Goal: Task Accomplishment & Management: Complete application form

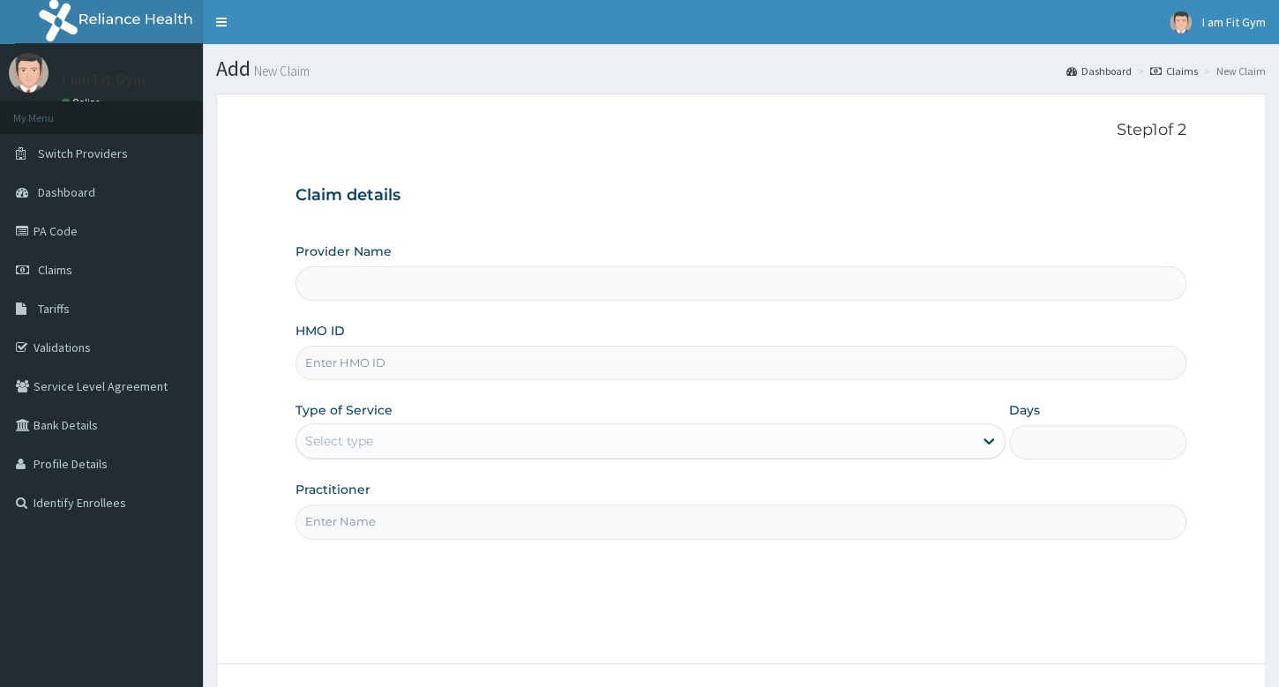
click at [498, 518] on input "Practitioner" at bounding box center [741, 522] width 891 height 34
type input "RAZZIE"
click at [368, 364] on input "HMO ID" at bounding box center [741, 363] width 891 height 34
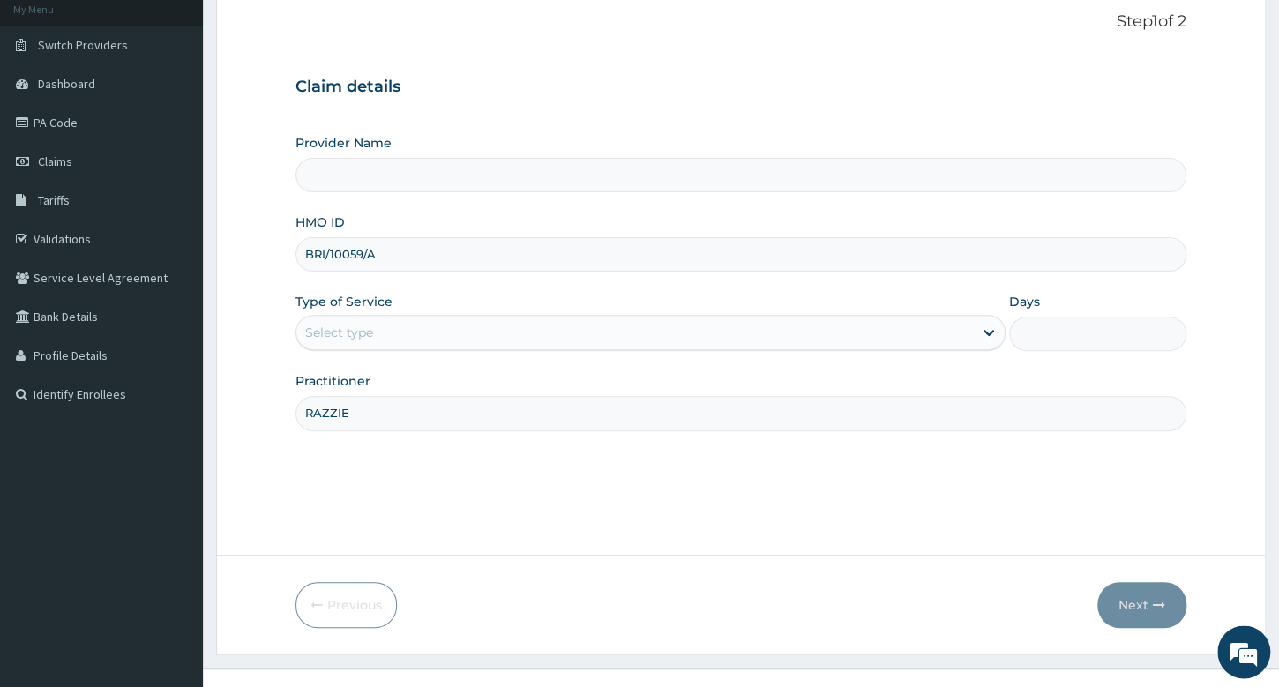
scroll to position [134, 0]
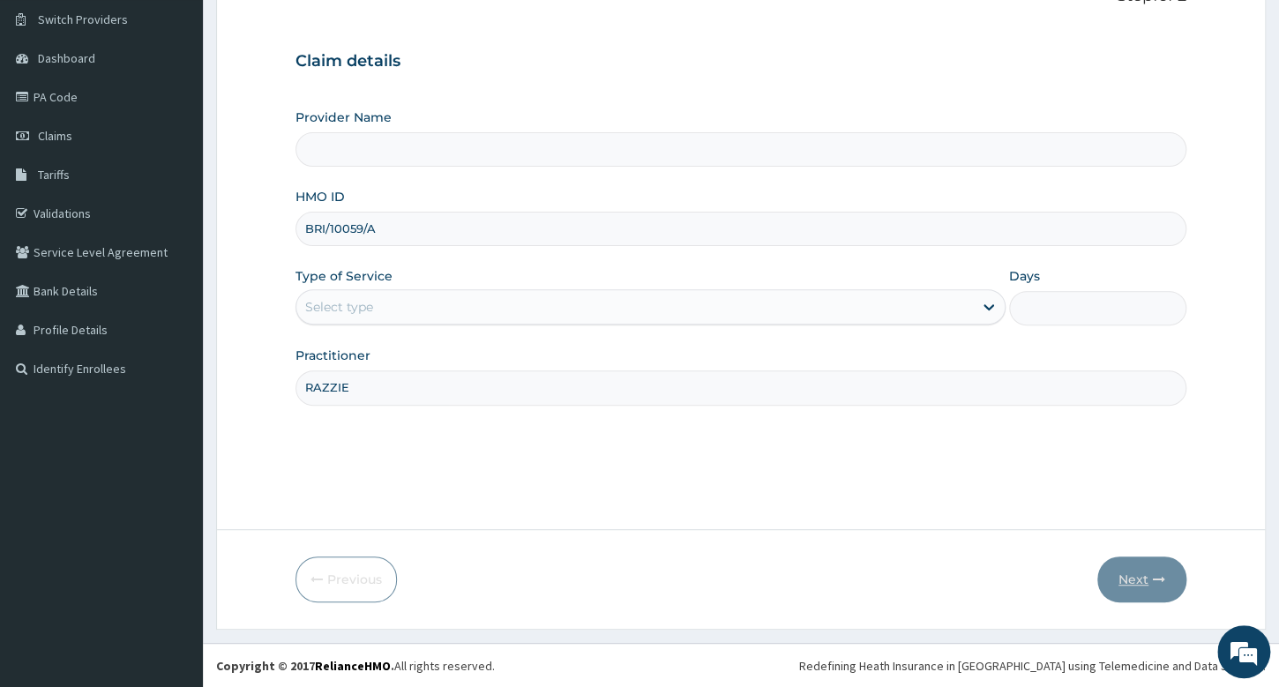
type input "BRI/10059/A"
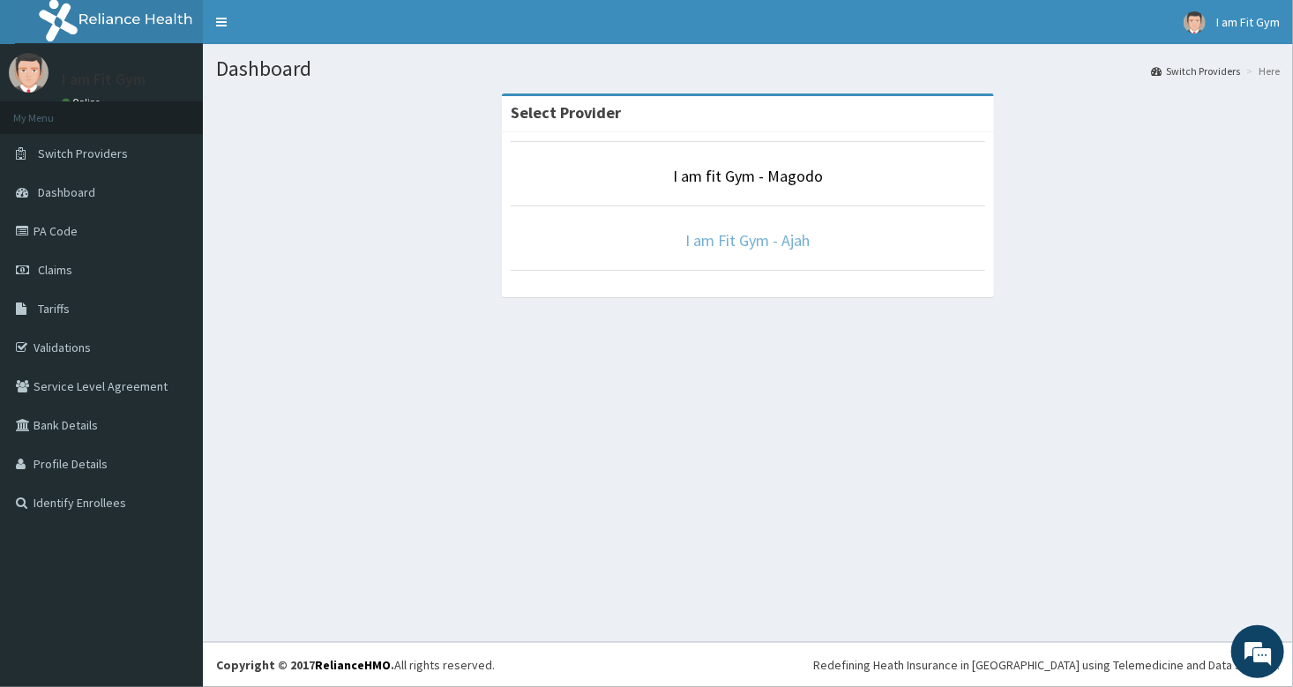
click at [747, 242] on link "I am Fit Gym - Ajah" at bounding box center [748, 240] width 124 height 20
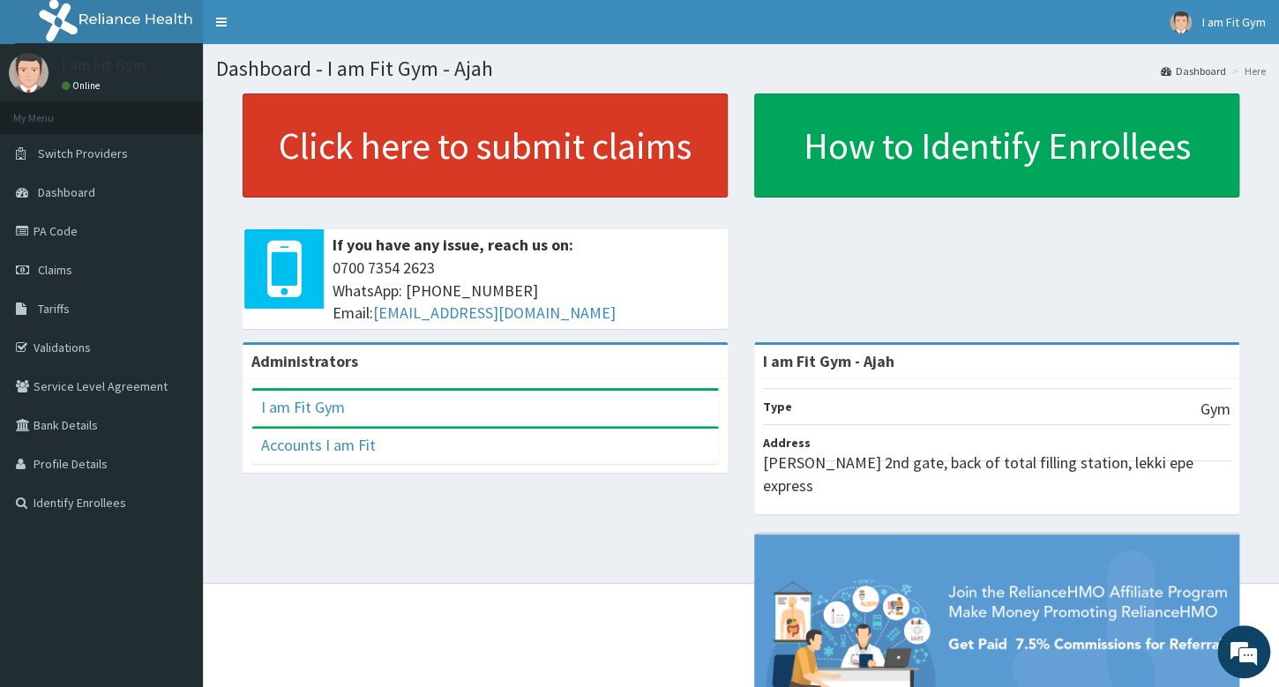
click at [693, 168] on link "Click here to submit claims" at bounding box center [485, 146] width 485 height 104
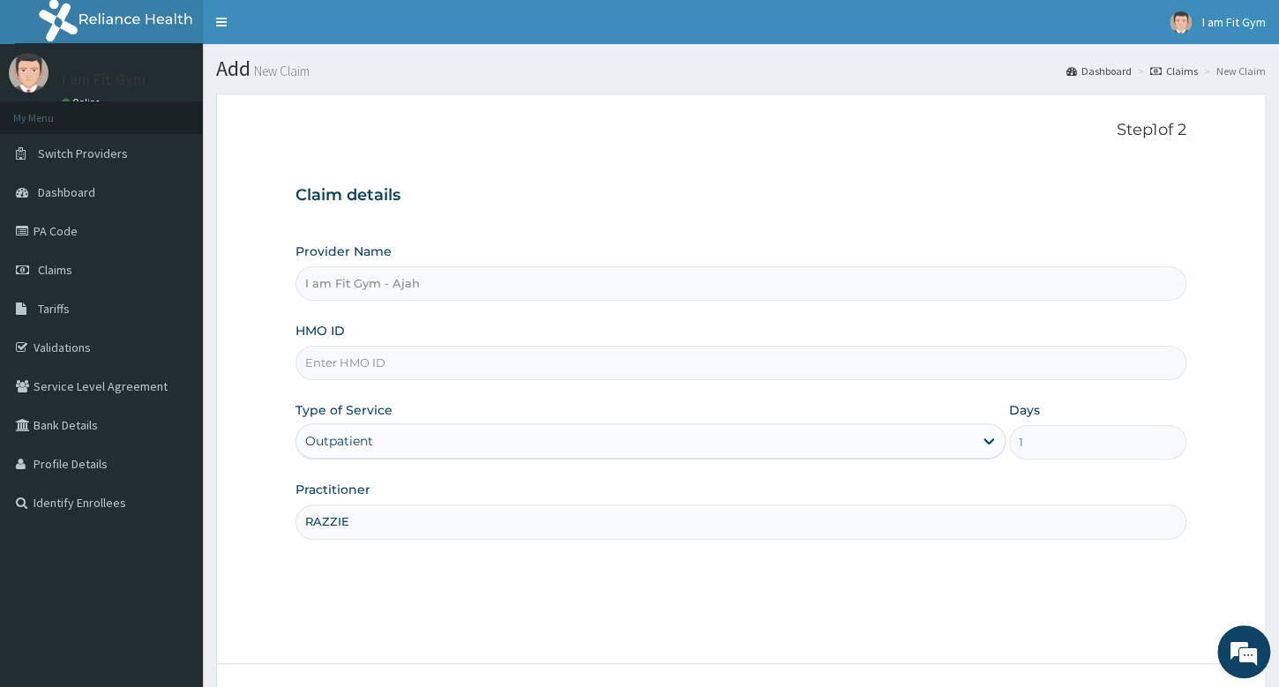
type input "RAZZIE"
click at [319, 355] on input "HMO ID" at bounding box center [741, 363] width 891 height 34
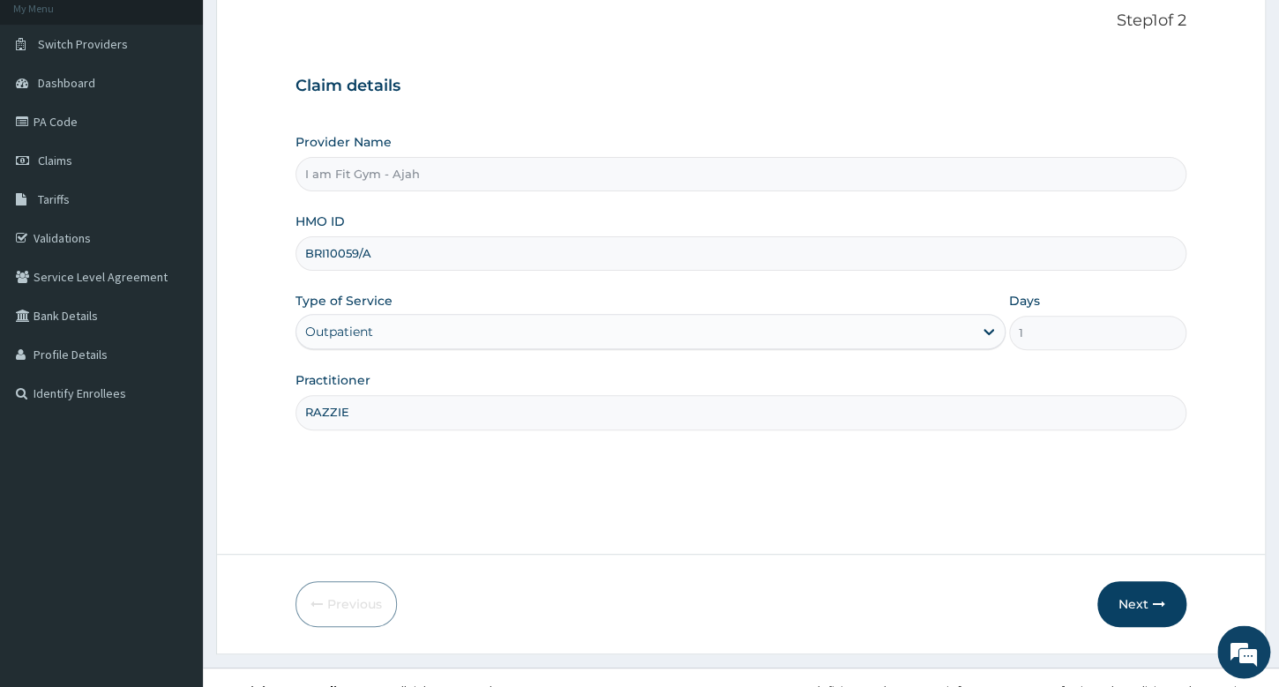
scroll to position [134, 0]
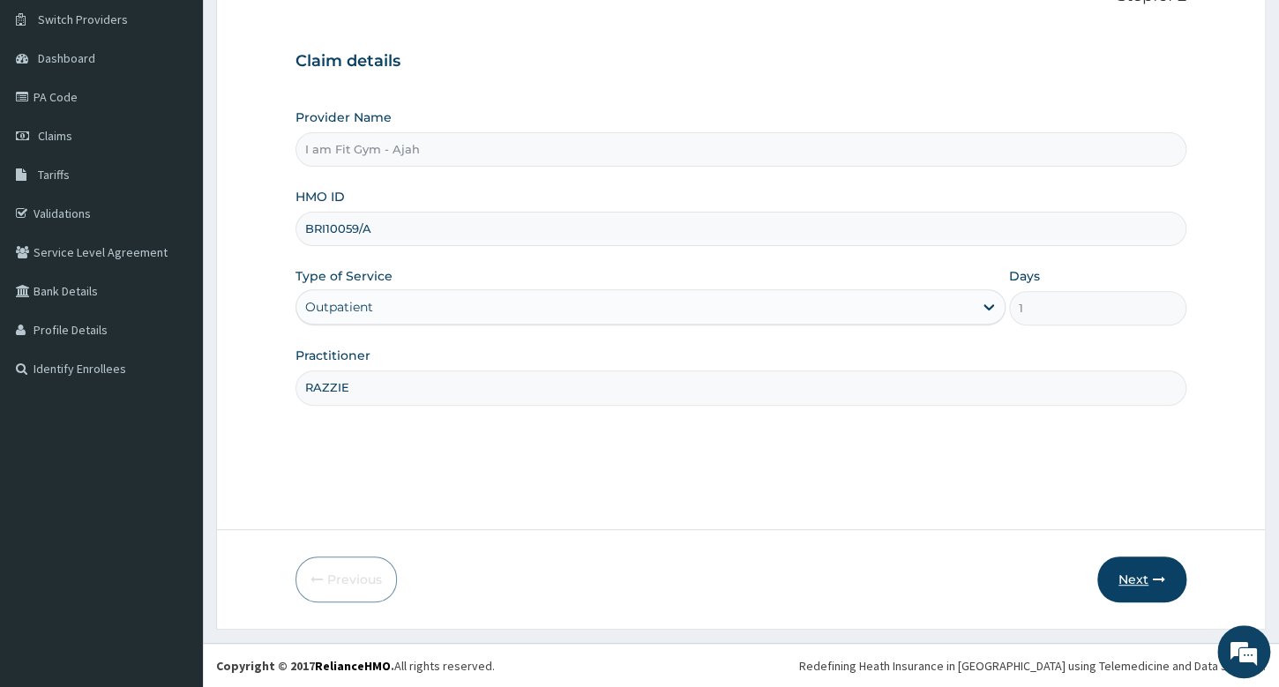
click at [1152, 591] on button "Next" at bounding box center [1142, 580] width 89 height 46
click at [326, 225] on input "BRI10059/A" at bounding box center [741, 229] width 891 height 34
type input "BRI/10059/A"
click at [319, 522] on form "Step 1 of 2 Claim details Provider Name I am Fit Gym - Ajah HMO ID BRI/10059/A …" at bounding box center [741, 294] width 1050 height 670
click at [1140, 588] on button "Next" at bounding box center [1142, 580] width 89 height 46
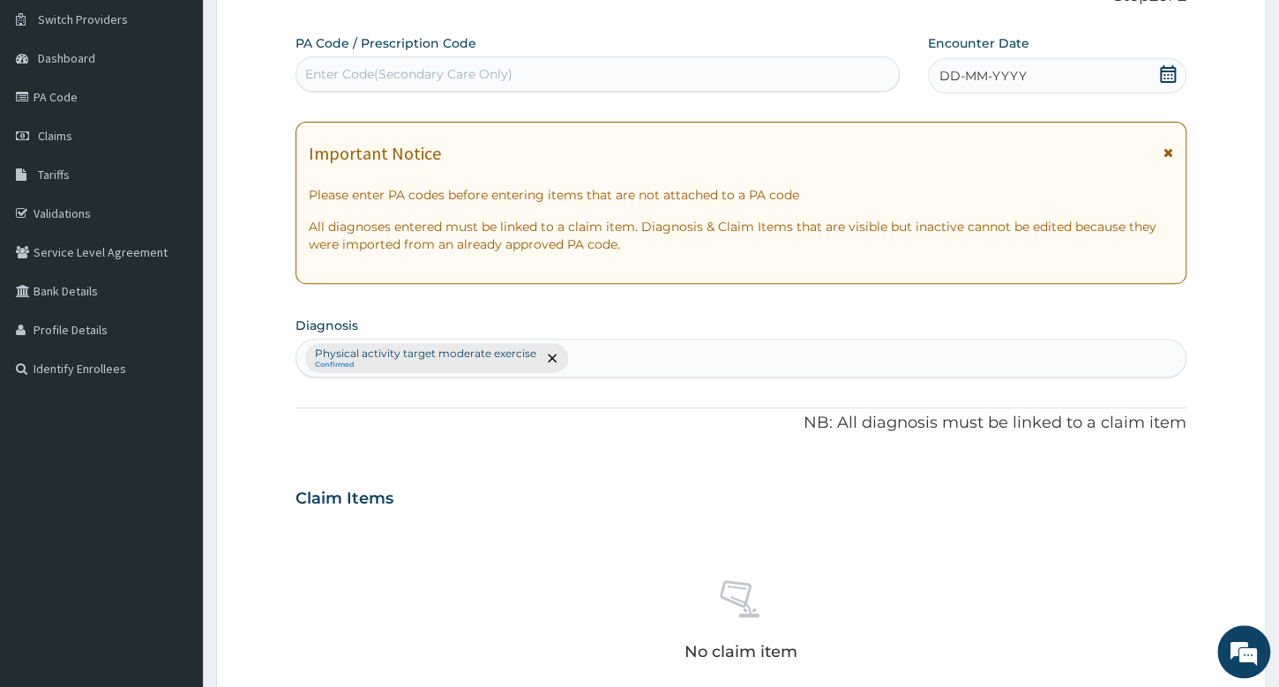
click at [1171, 71] on icon at bounding box center [1168, 74] width 16 height 18
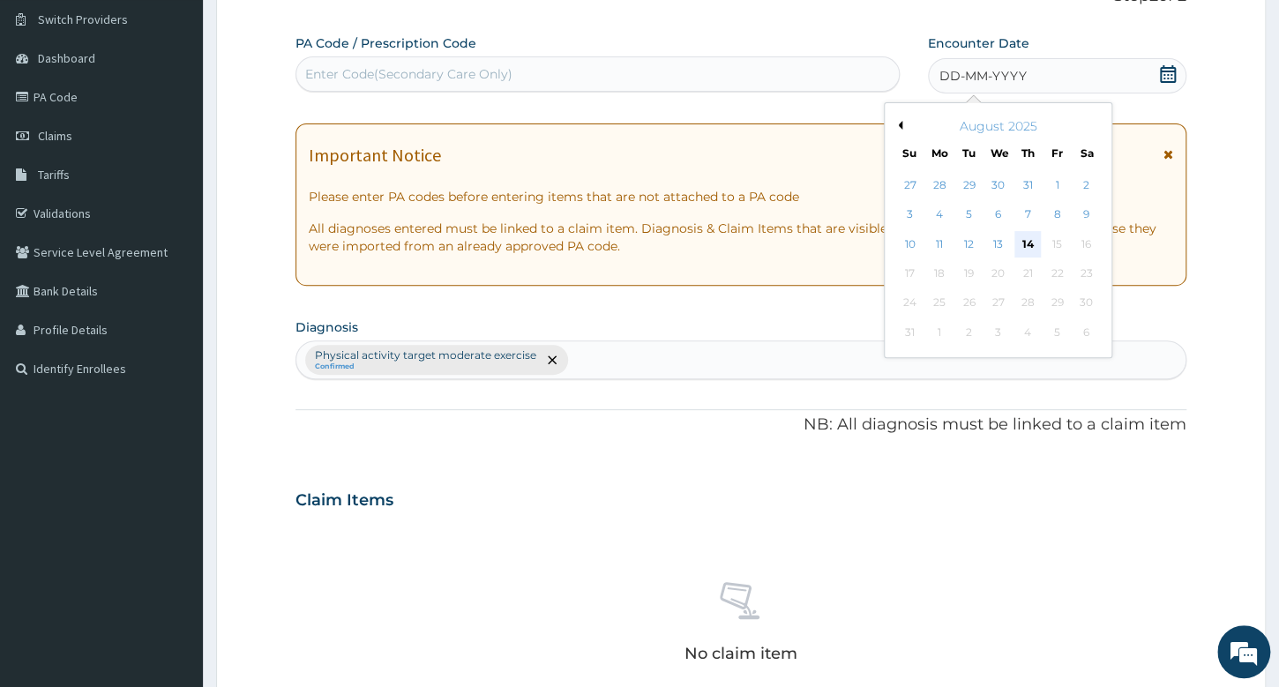
click at [1025, 242] on div "14" at bounding box center [1027, 244] width 26 height 26
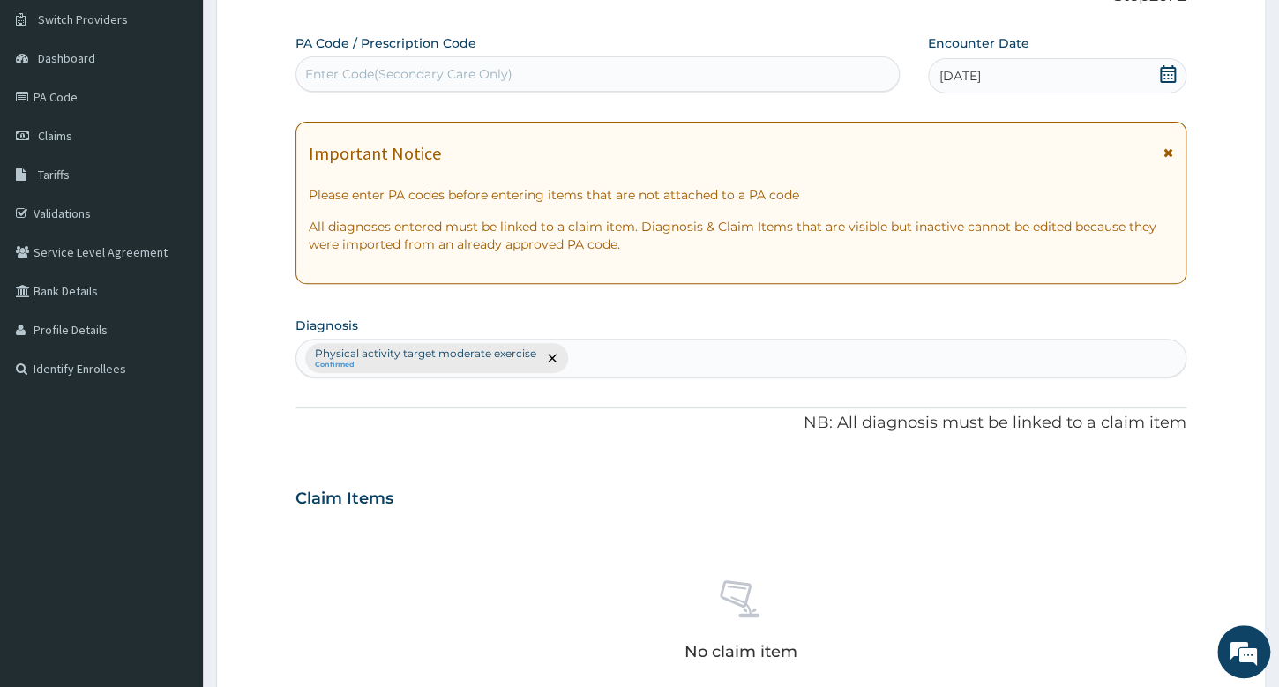
click at [752, 69] on div "Enter Code(Secondary Care Only)" at bounding box center [597, 74] width 602 height 28
type input "PA/D30812"
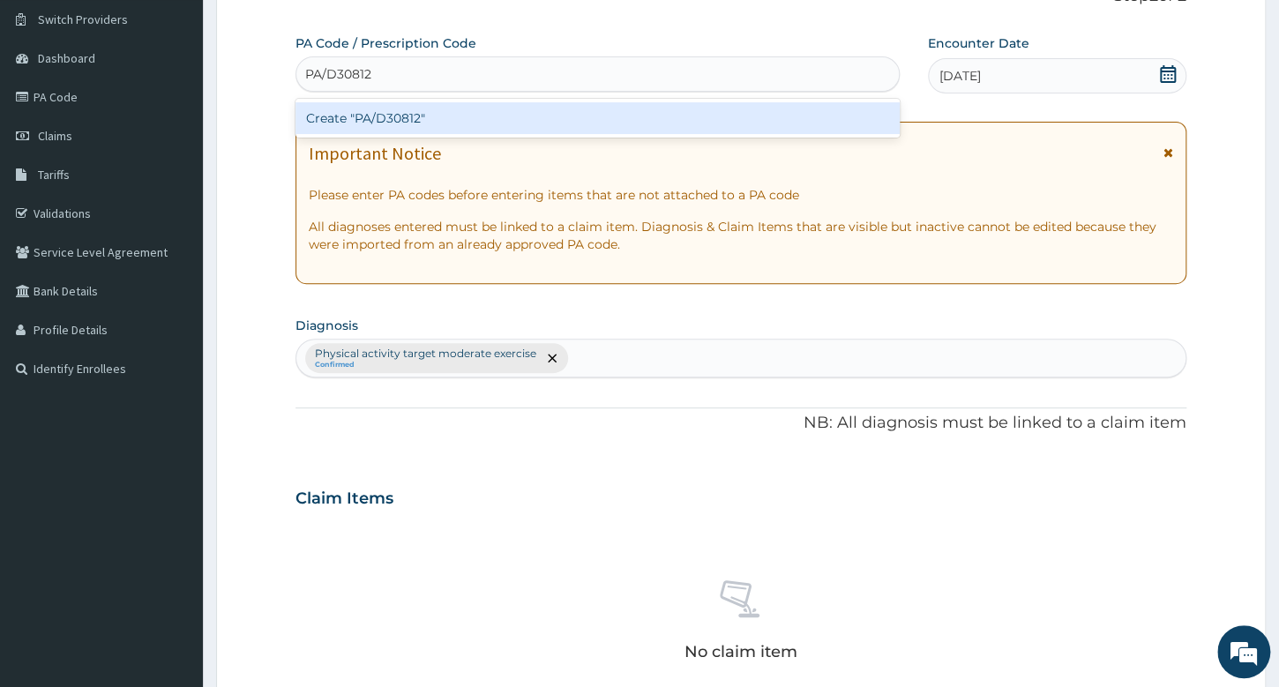
click at [719, 137] on div "Create "PA/D30812"" at bounding box center [597, 118] width 603 height 39
click at [718, 126] on div "Create "PA/D30812"" at bounding box center [597, 118] width 603 height 32
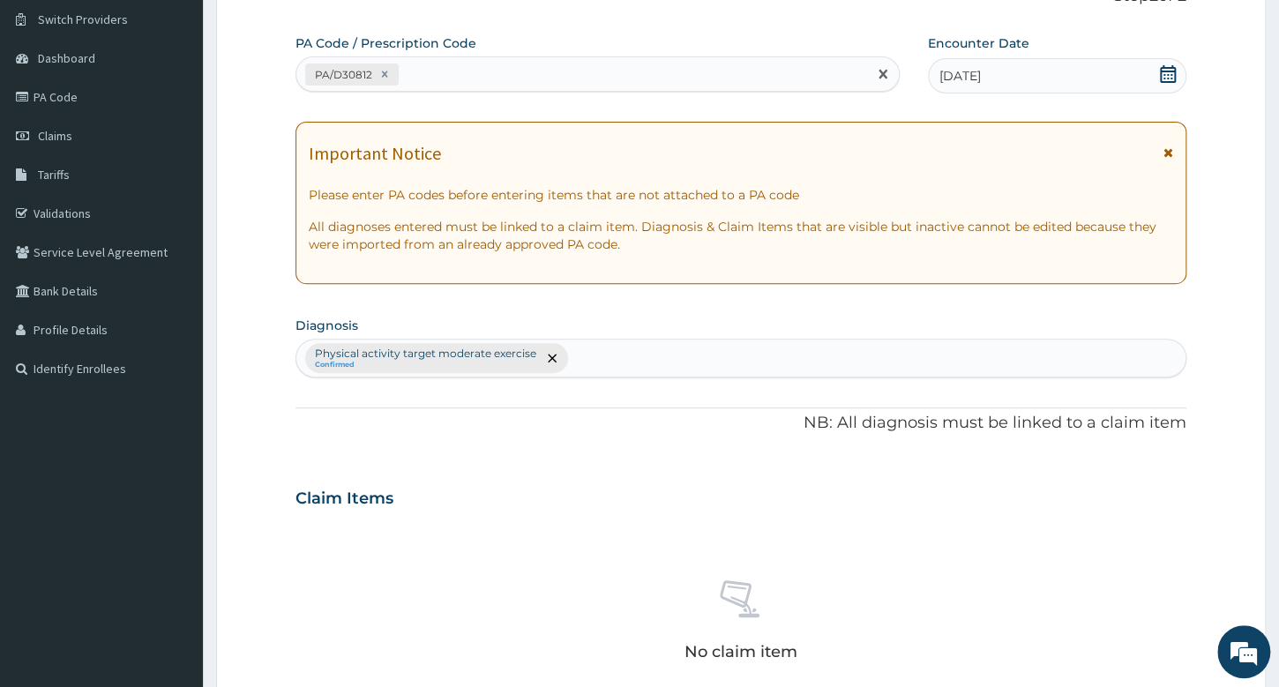
scroll to position [582, 0]
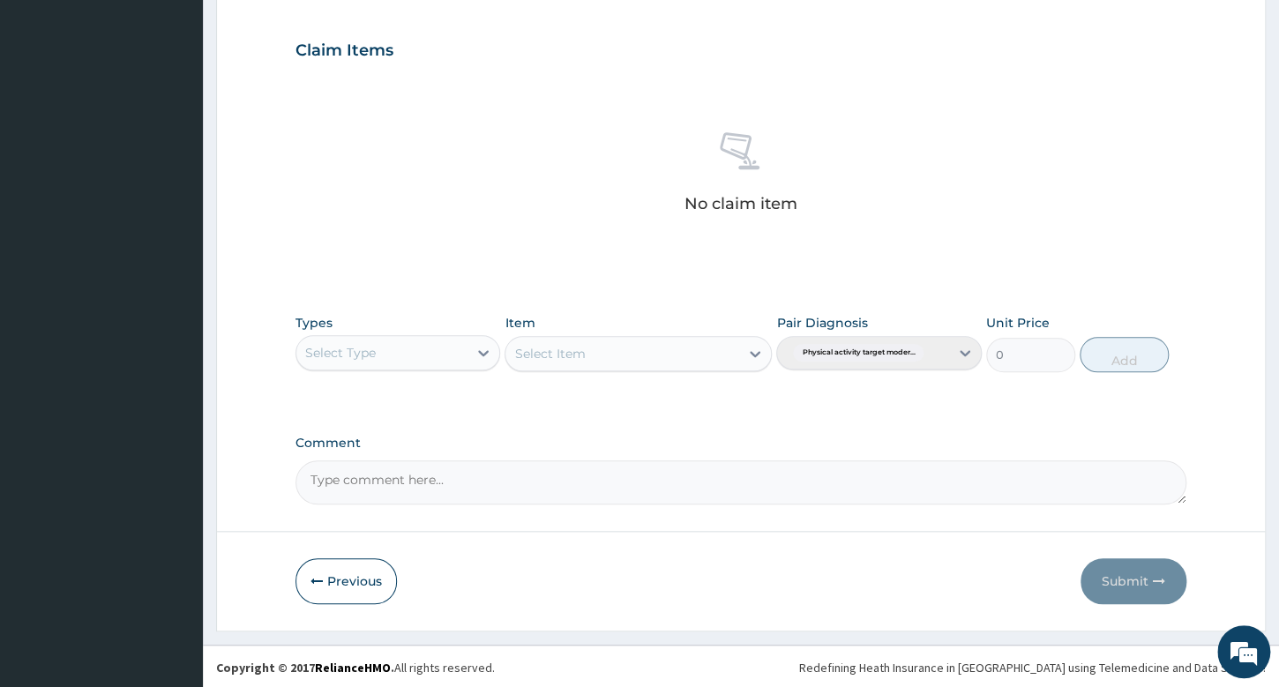
click at [365, 354] on div "Select Type" at bounding box center [340, 353] width 71 height 18
type input "GYM"
click at [439, 387] on div "Gym" at bounding box center [398, 397] width 205 height 32
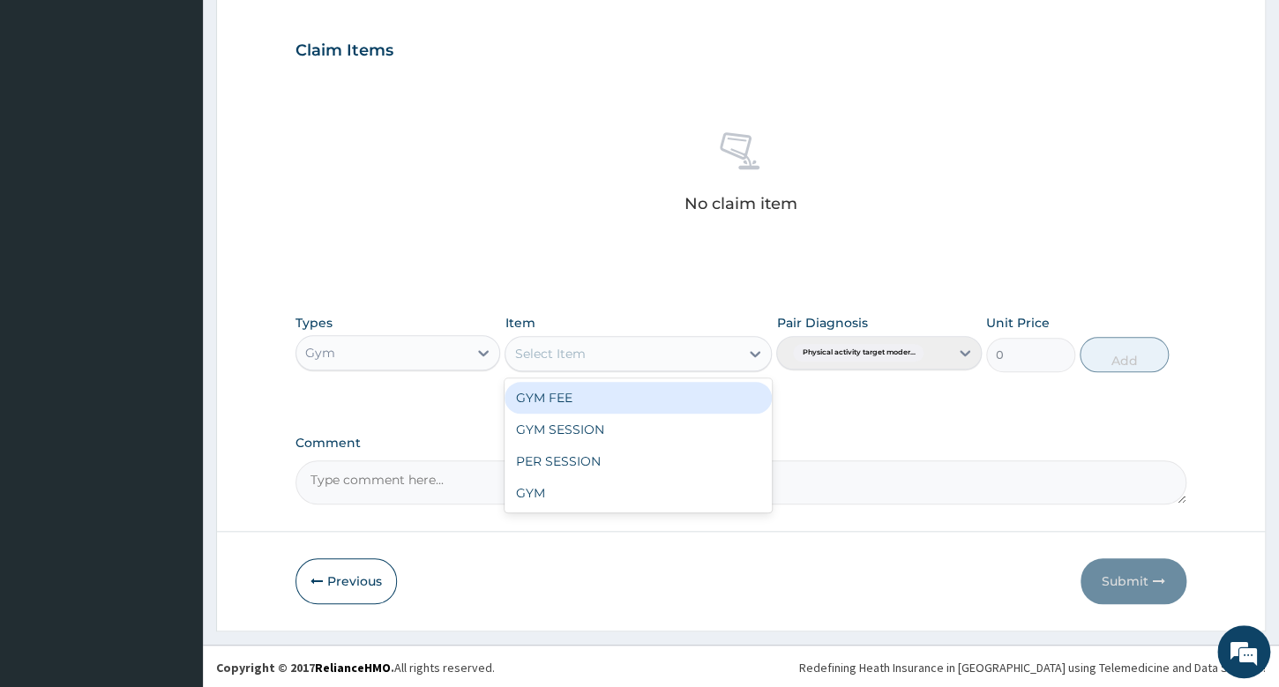
click at [681, 344] on div "Select Item" at bounding box center [623, 354] width 234 height 28
click at [694, 393] on div "GYM FEE" at bounding box center [638, 398] width 267 height 32
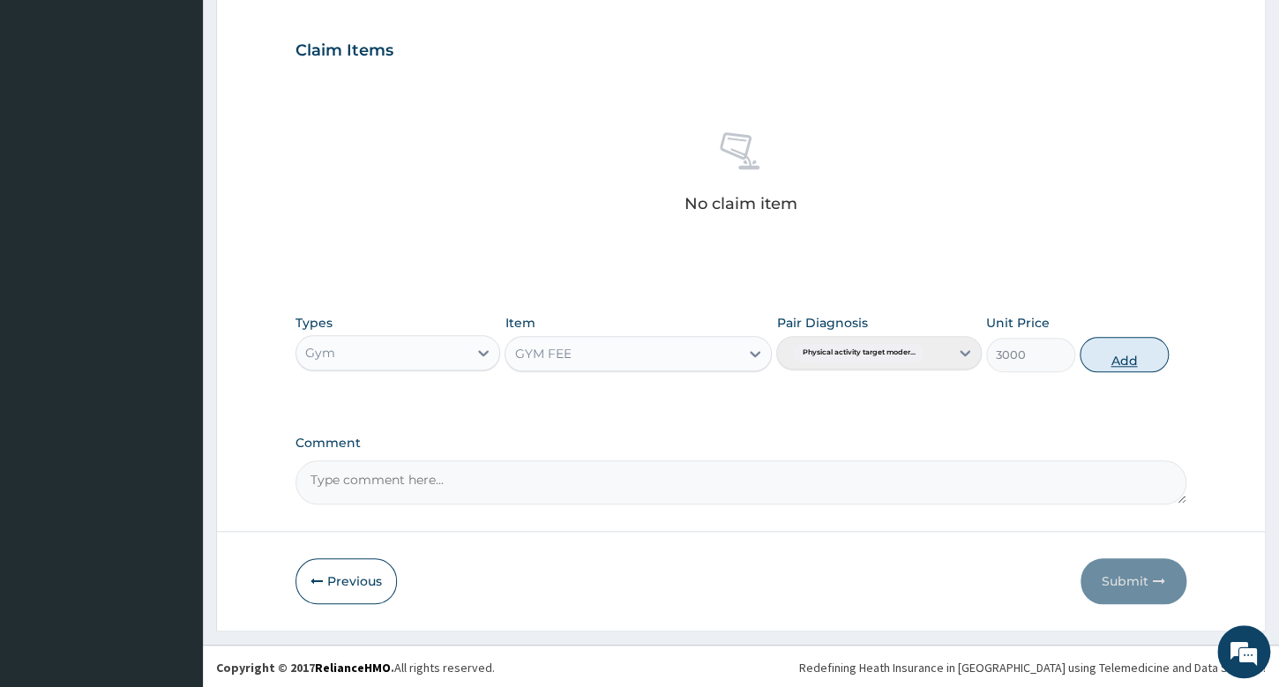
click at [1130, 355] on button "Add" at bounding box center [1124, 354] width 89 height 35
type input "0"
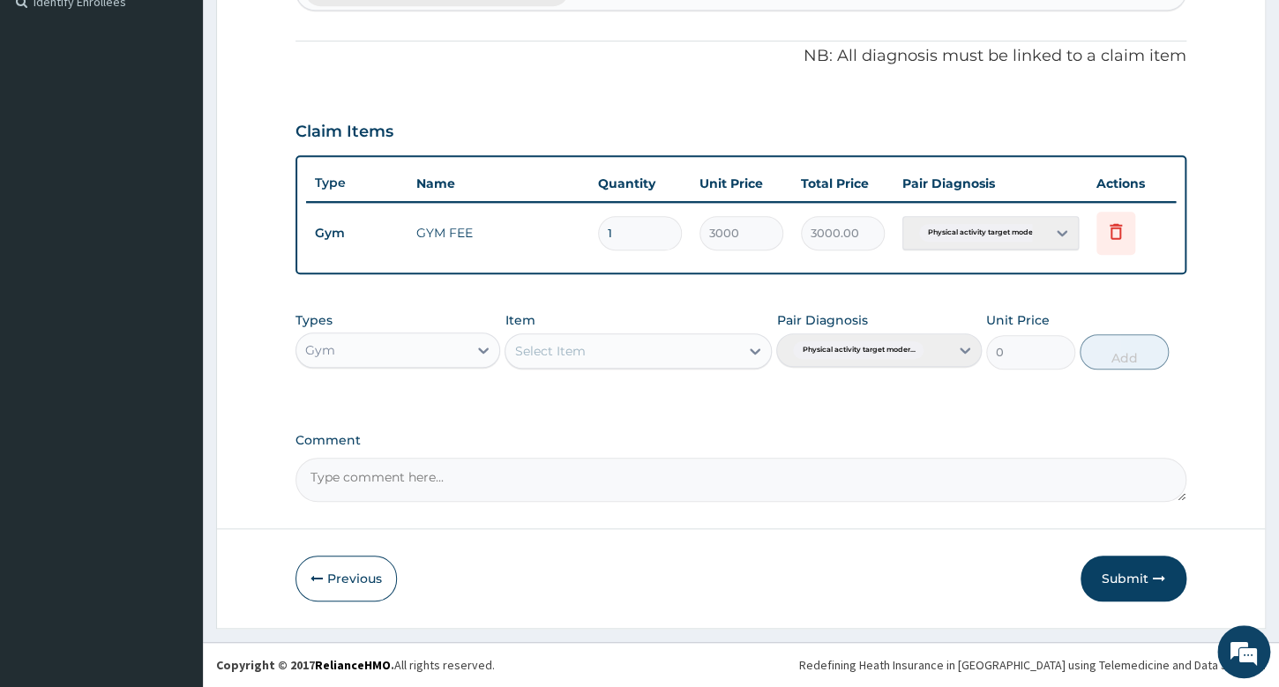
scroll to position [498, 0]
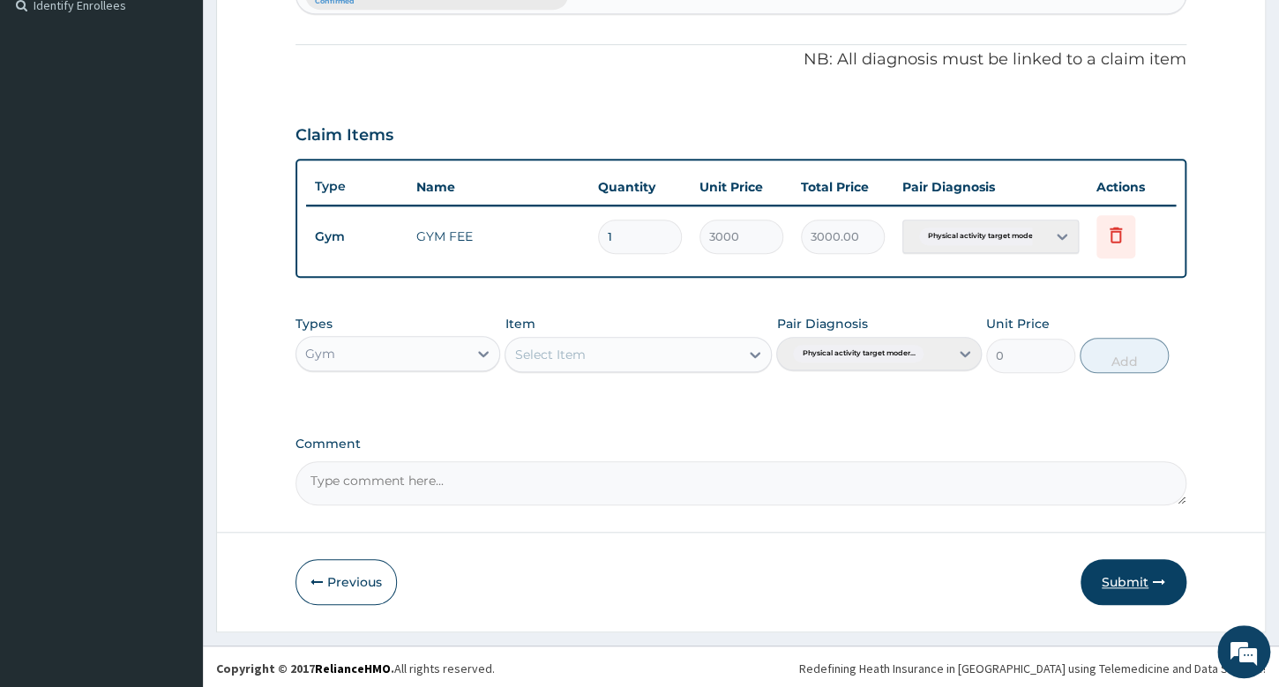
click at [1162, 581] on icon "button" at bounding box center [1159, 582] width 12 height 12
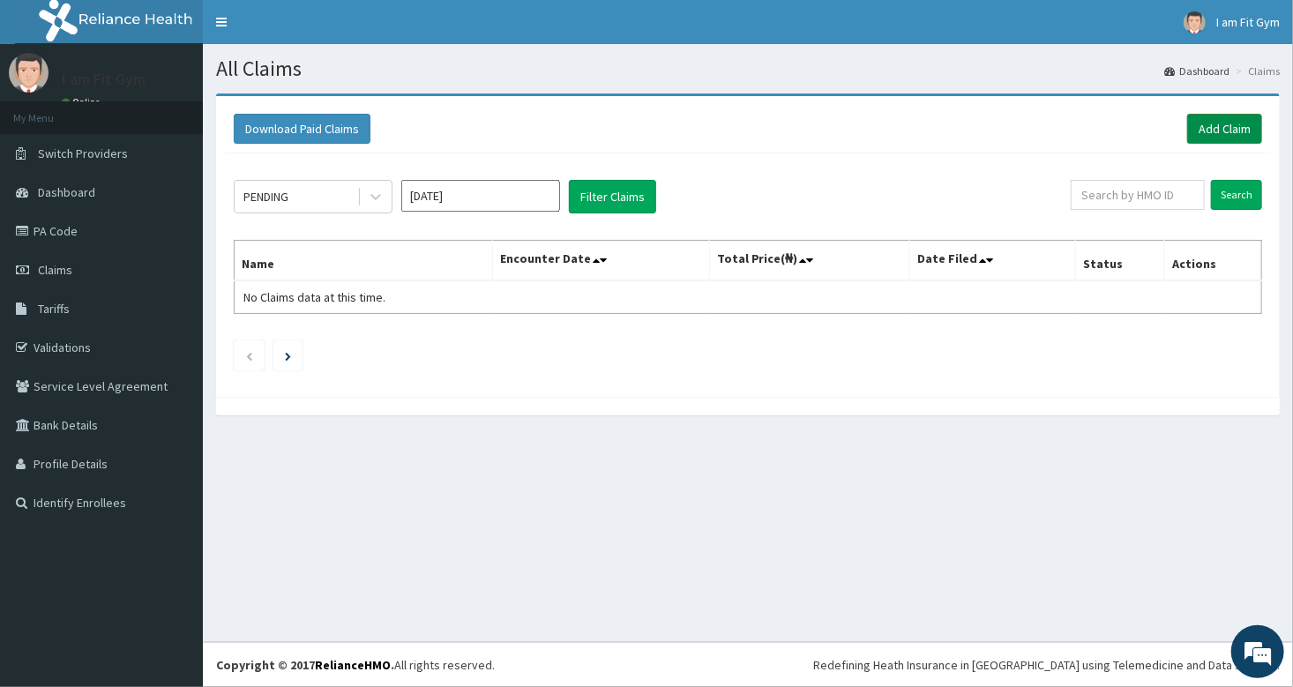
click at [1222, 129] on link "Add Claim" at bounding box center [1225, 129] width 75 height 30
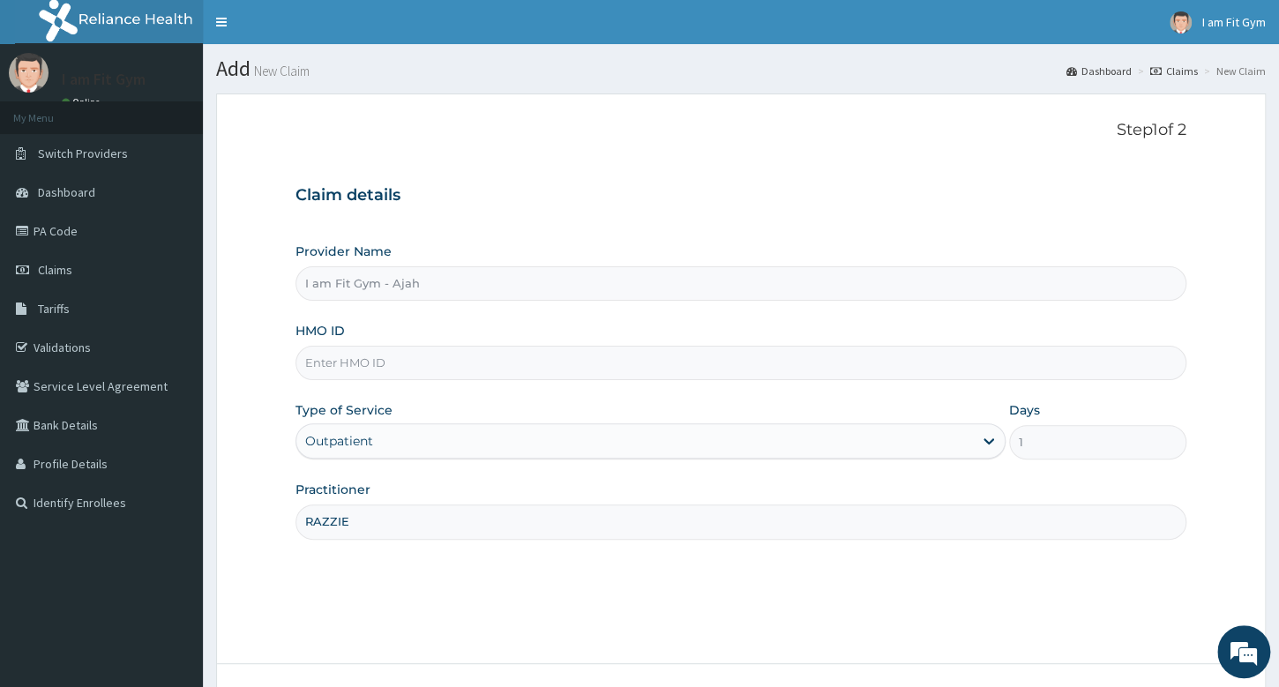
type input "RAZZIE"
click at [400, 364] on input "HMO ID" at bounding box center [741, 363] width 891 height 34
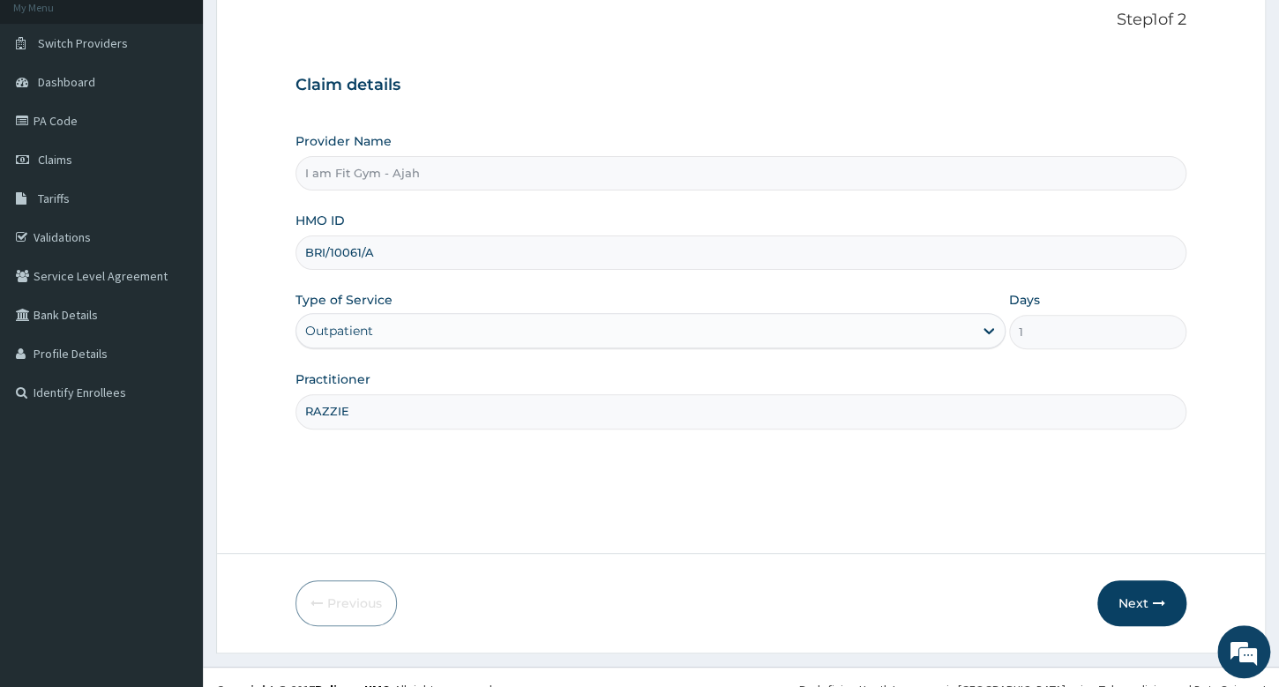
scroll to position [134, 0]
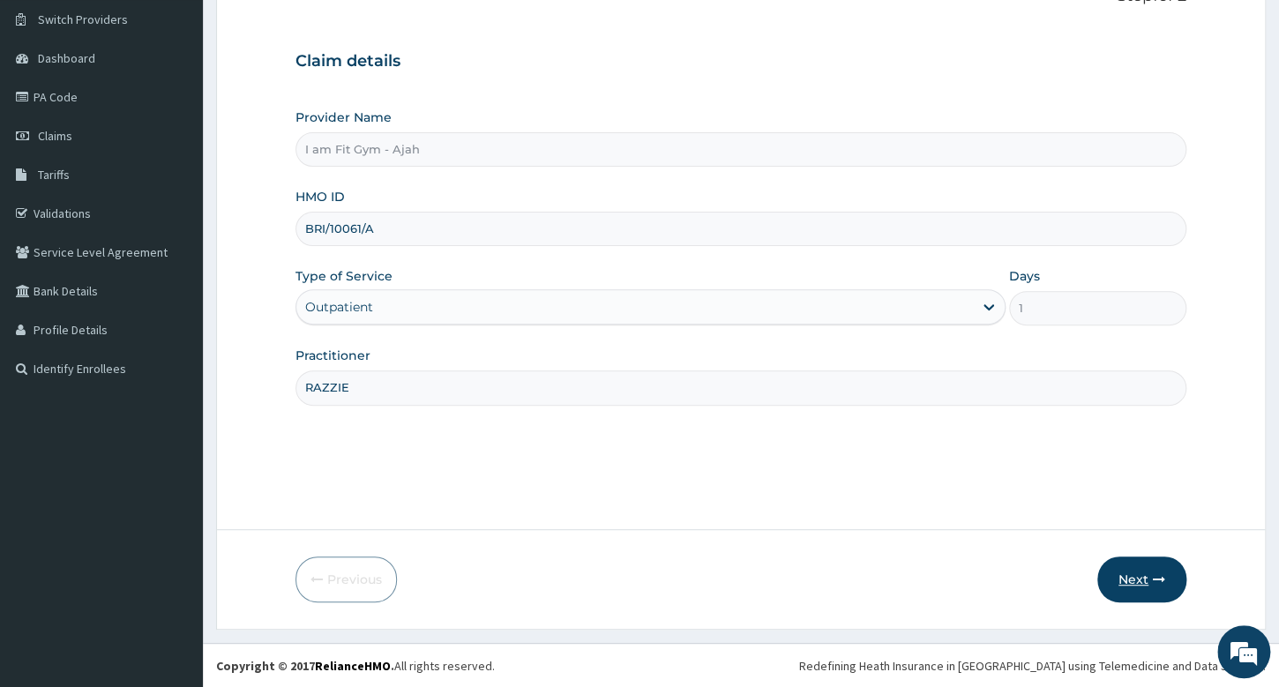
type input "BRI/10061/A"
click at [1168, 588] on button "Next" at bounding box center [1142, 580] width 89 height 46
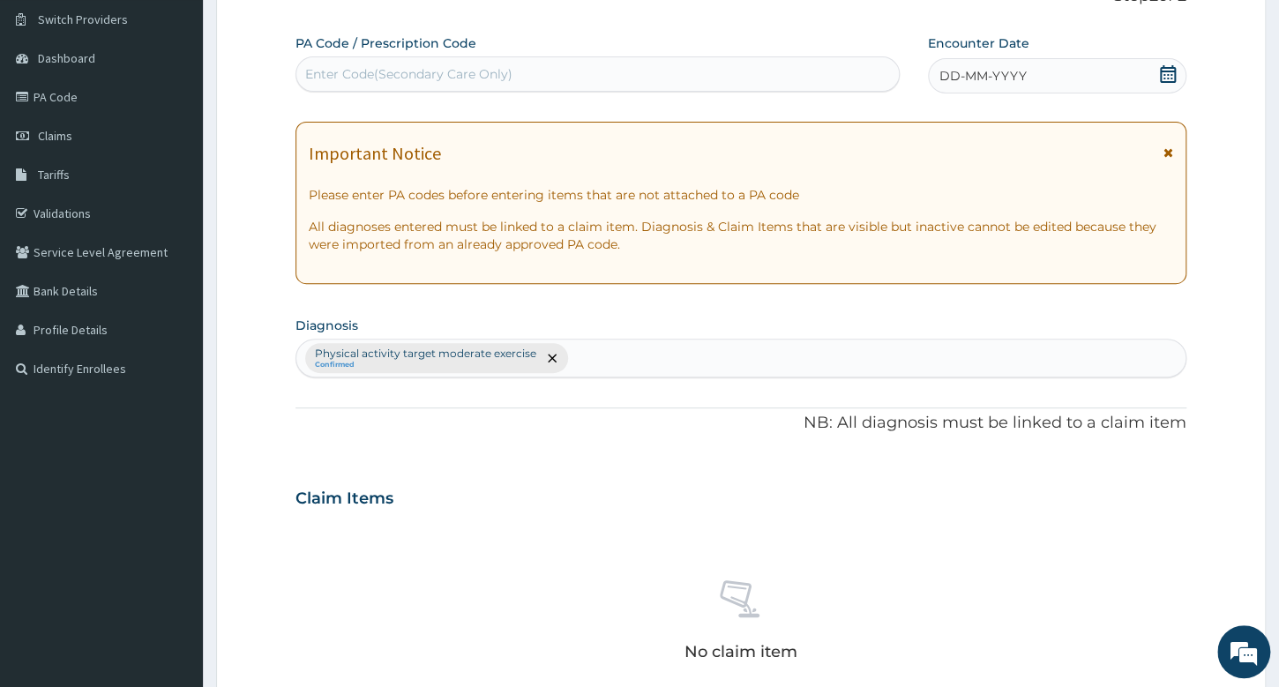
click at [1163, 83] on icon at bounding box center [1168, 74] width 18 height 18
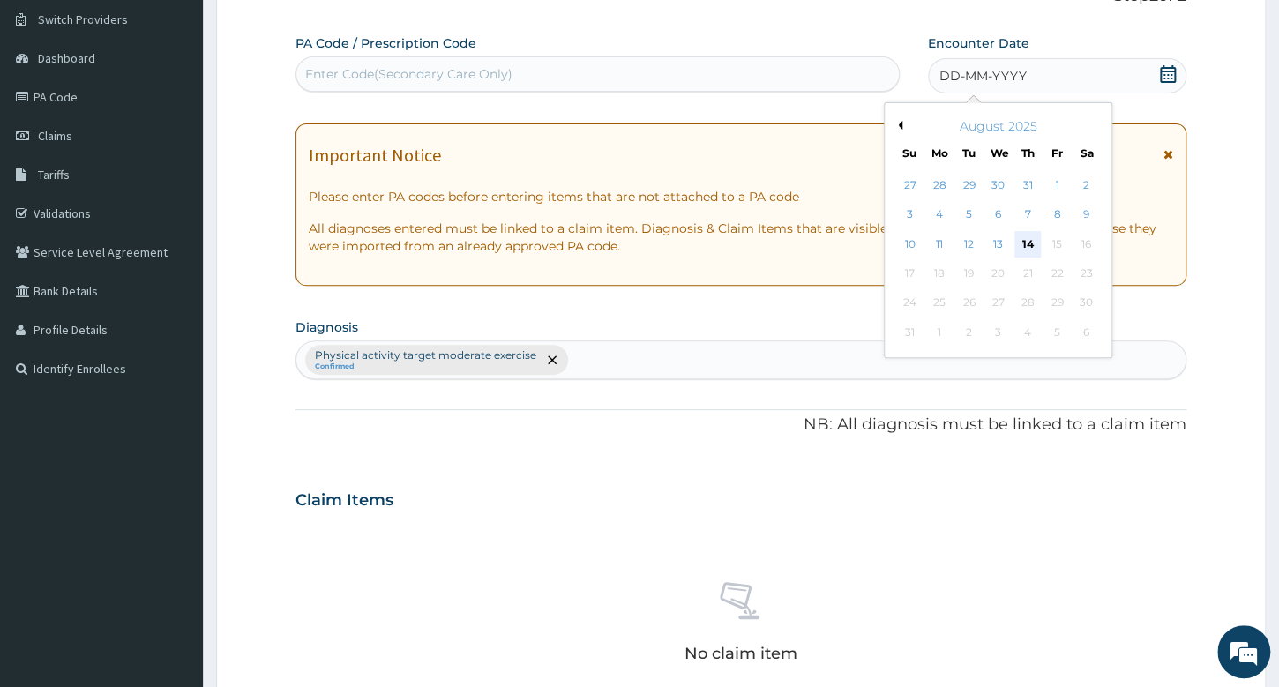
click at [1026, 245] on div "14" at bounding box center [1027, 244] width 26 height 26
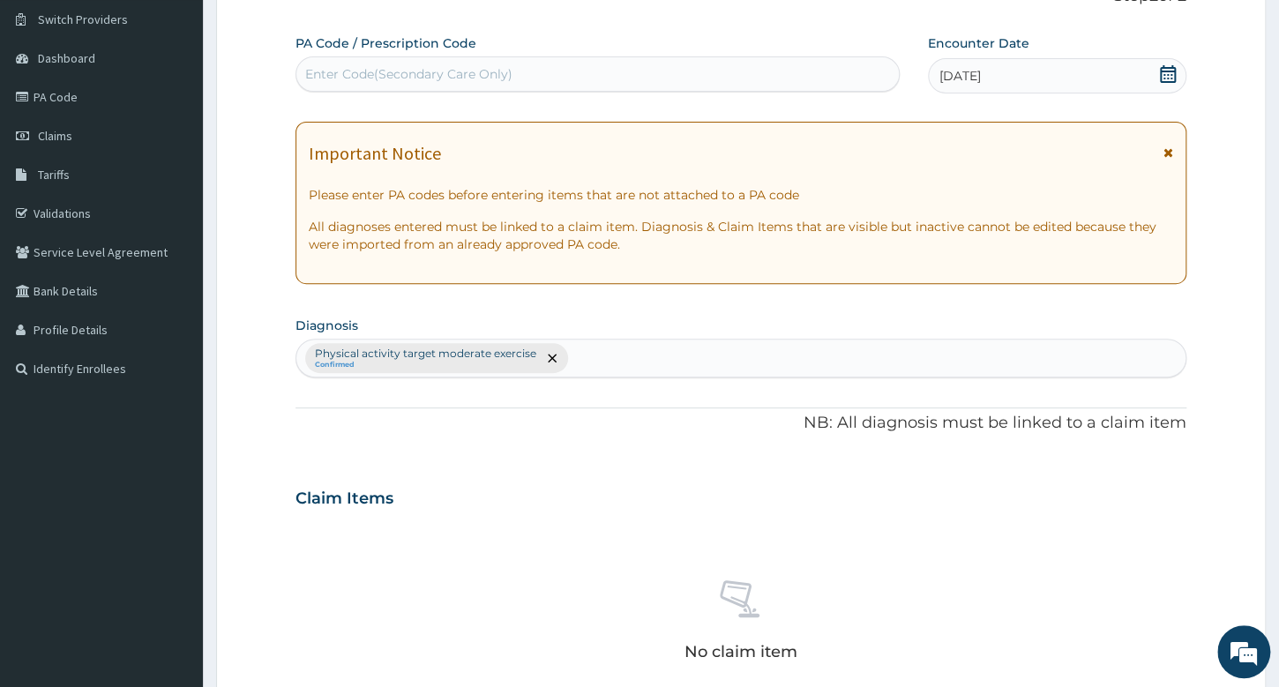
click at [722, 66] on div "Enter Code(Secondary Care Only)" at bounding box center [597, 74] width 602 height 28
type input "PA/FA2874"
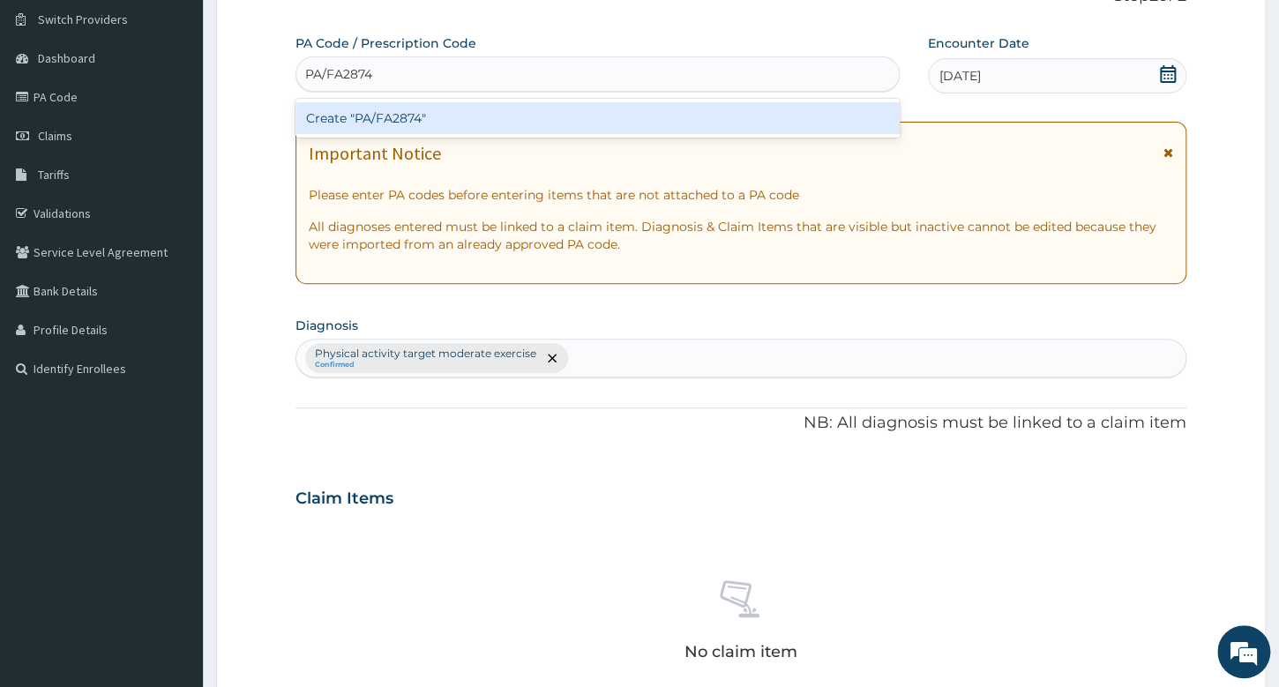
click at [709, 121] on div "Create "PA/FA2874"" at bounding box center [597, 118] width 603 height 32
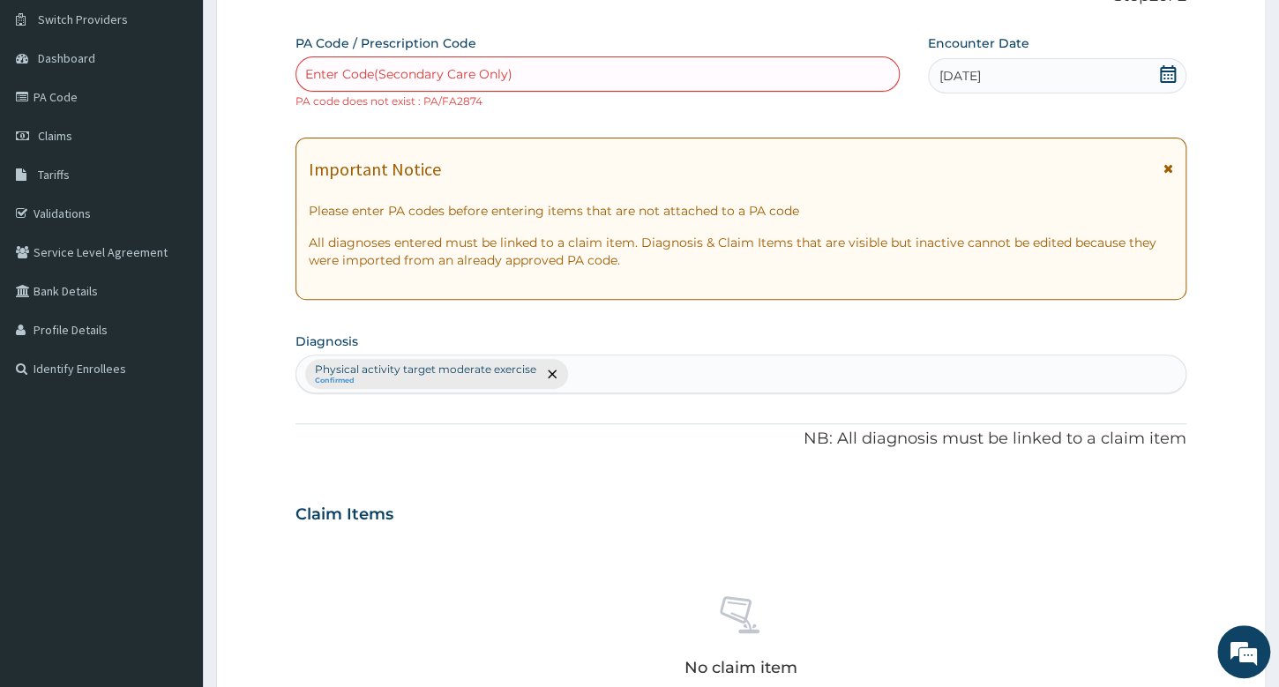
click at [508, 70] on div "Enter Code(Secondary Care Only)" at bounding box center [408, 74] width 207 height 18
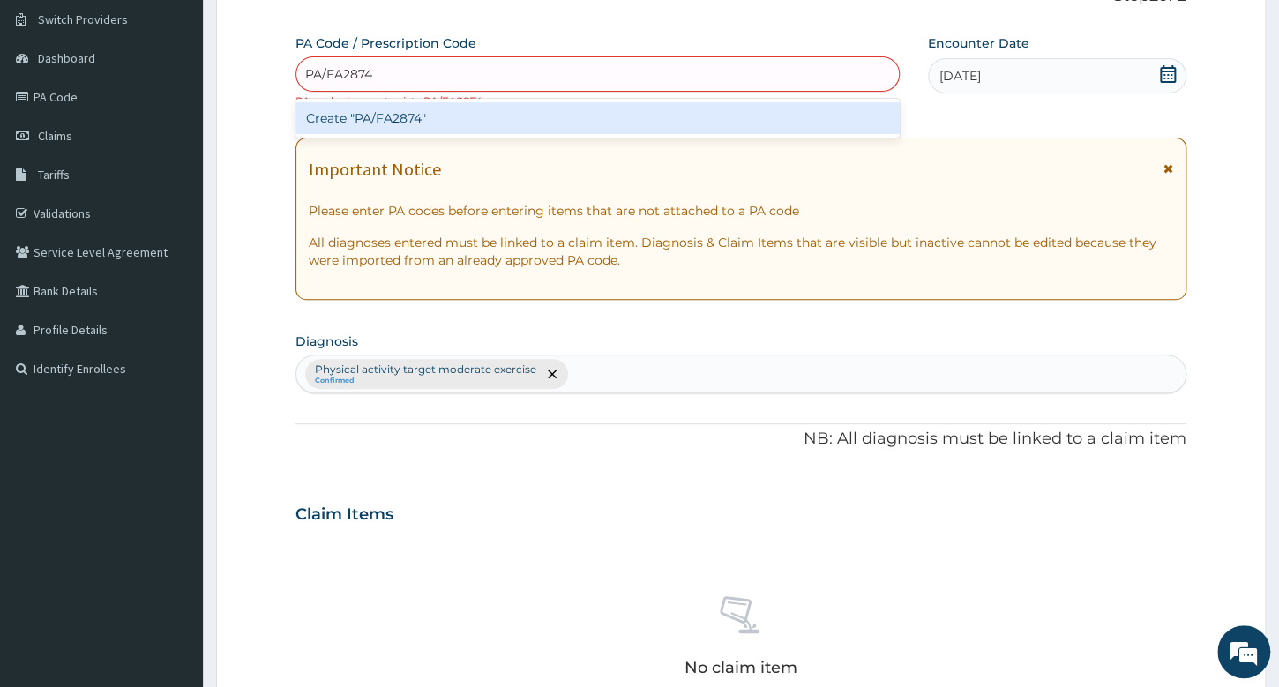
scroll to position [599, 0]
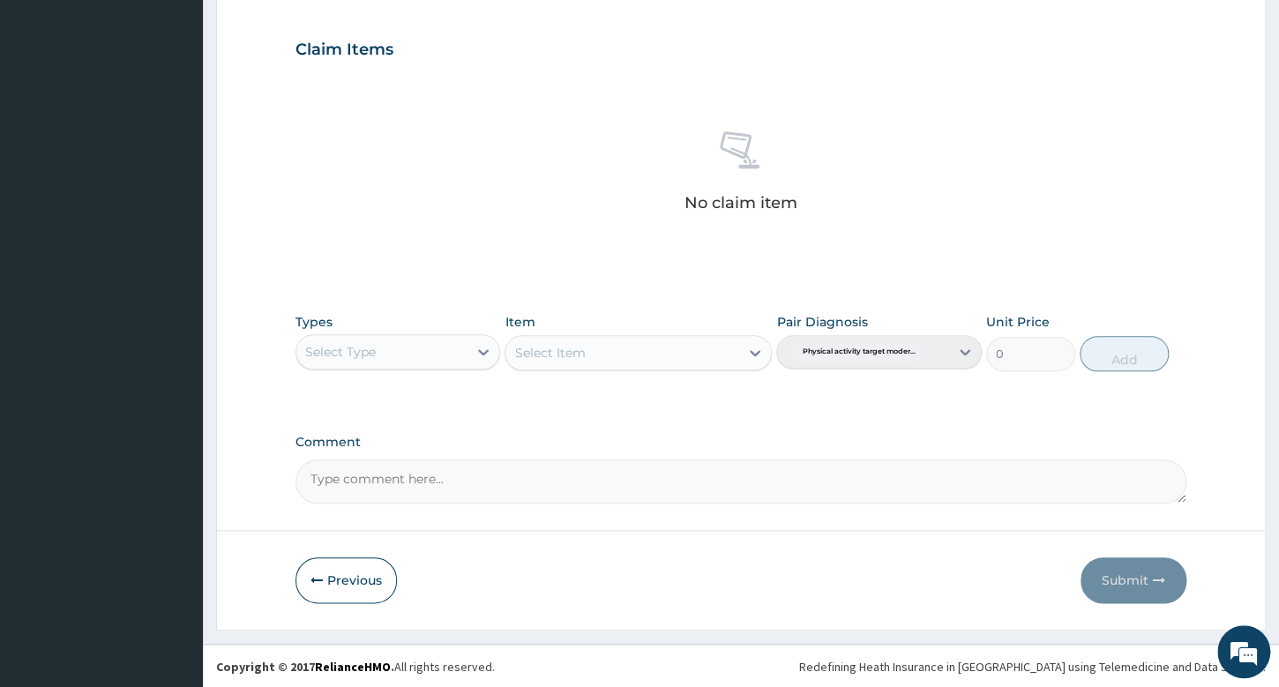
type input "PA/FA2874"
click at [365, 361] on div "Select Type" at bounding box center [381, 352] width 171 height 28
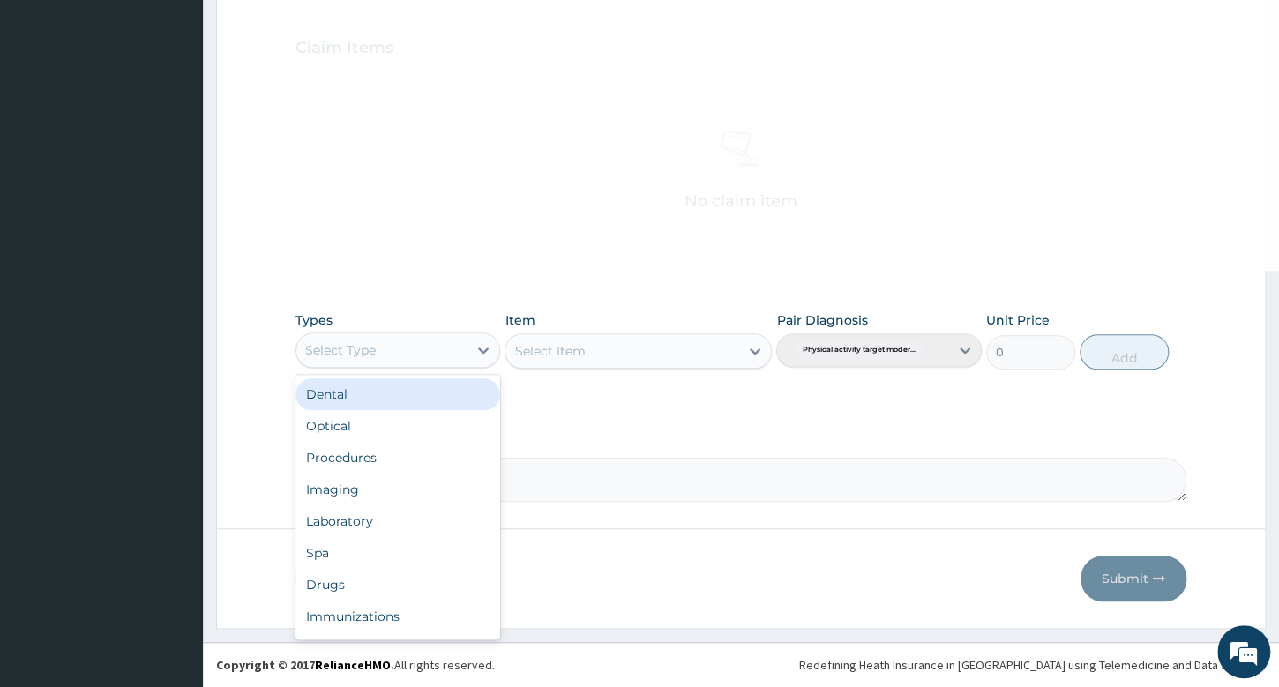
scroll to position [582, 0]
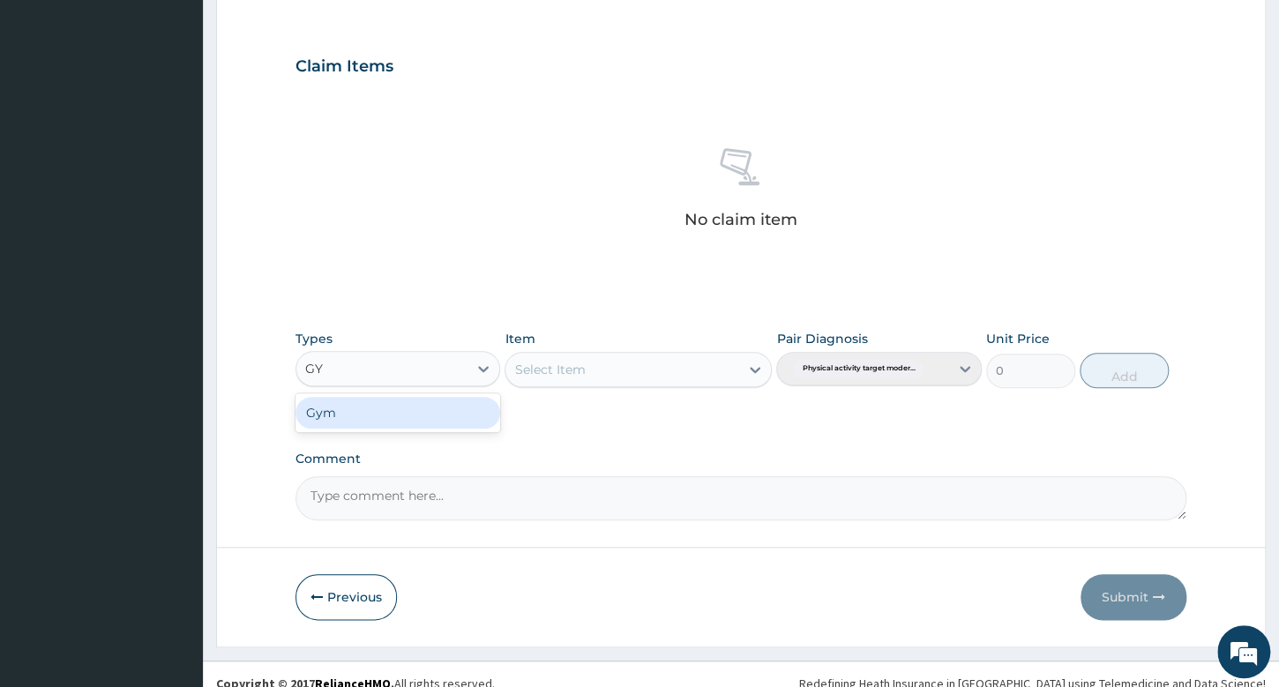
type input "GYM"
click at [412, 408] on div "Gym" at bounding box center [398, 413] width 205 height 32
click at [616, 380] on div "Select Item" at bounding box center [638, 369] width 267 height 35
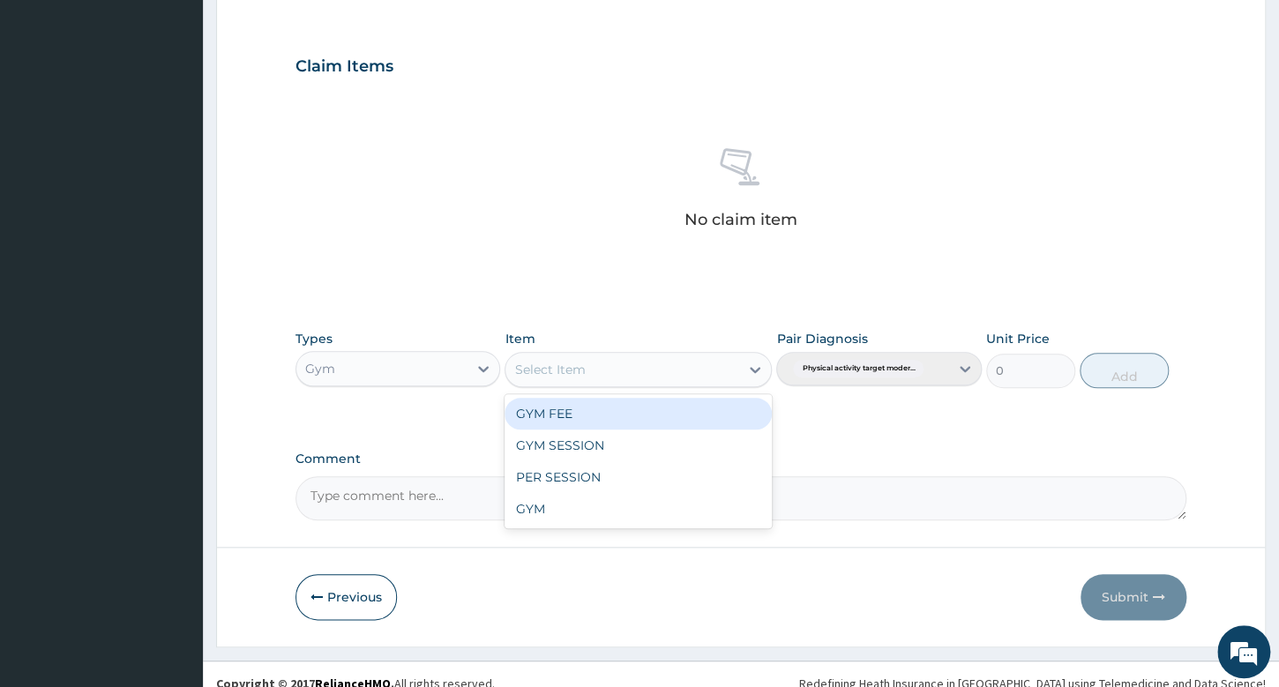
click at [684, 361] on div "Select Item" at bounding box center [623, 370] width 234 height 28
click at [676, 416] on div "GYM FEE" at bounding box center [638, 414] width 267 height 32
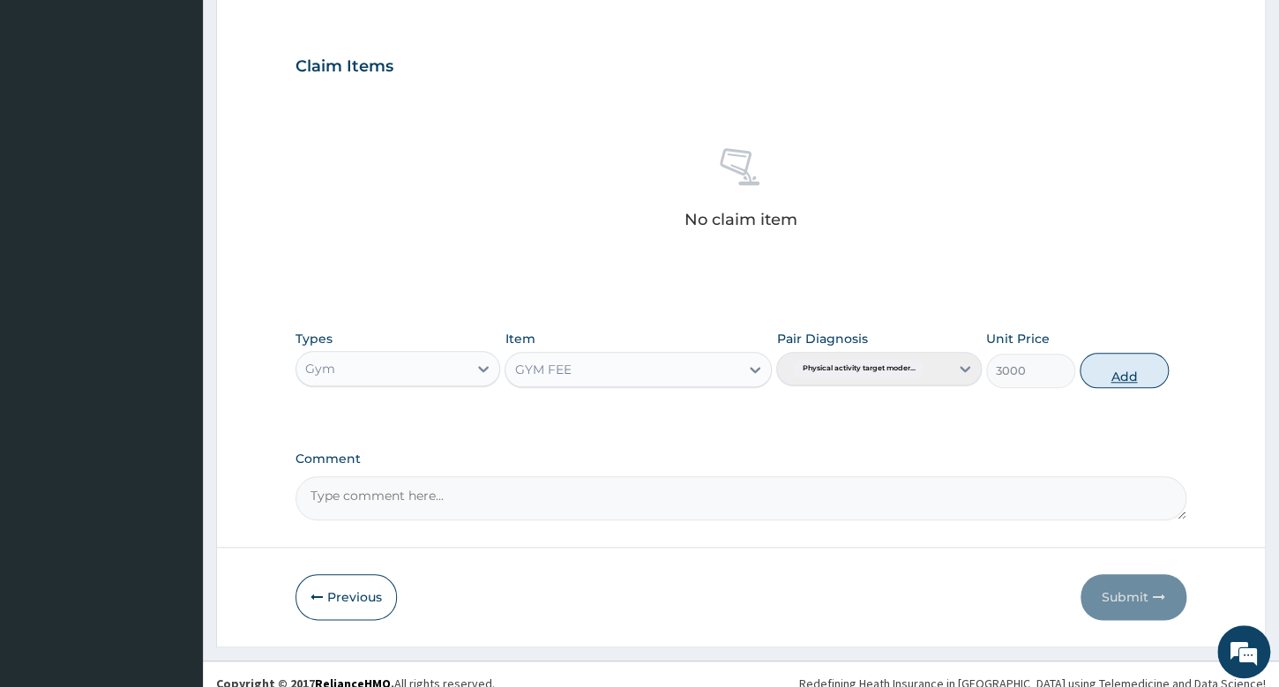
click at [1142, 371] on button "Add" at bounding box center [1124, 370] width 89 height 35
type input "0"
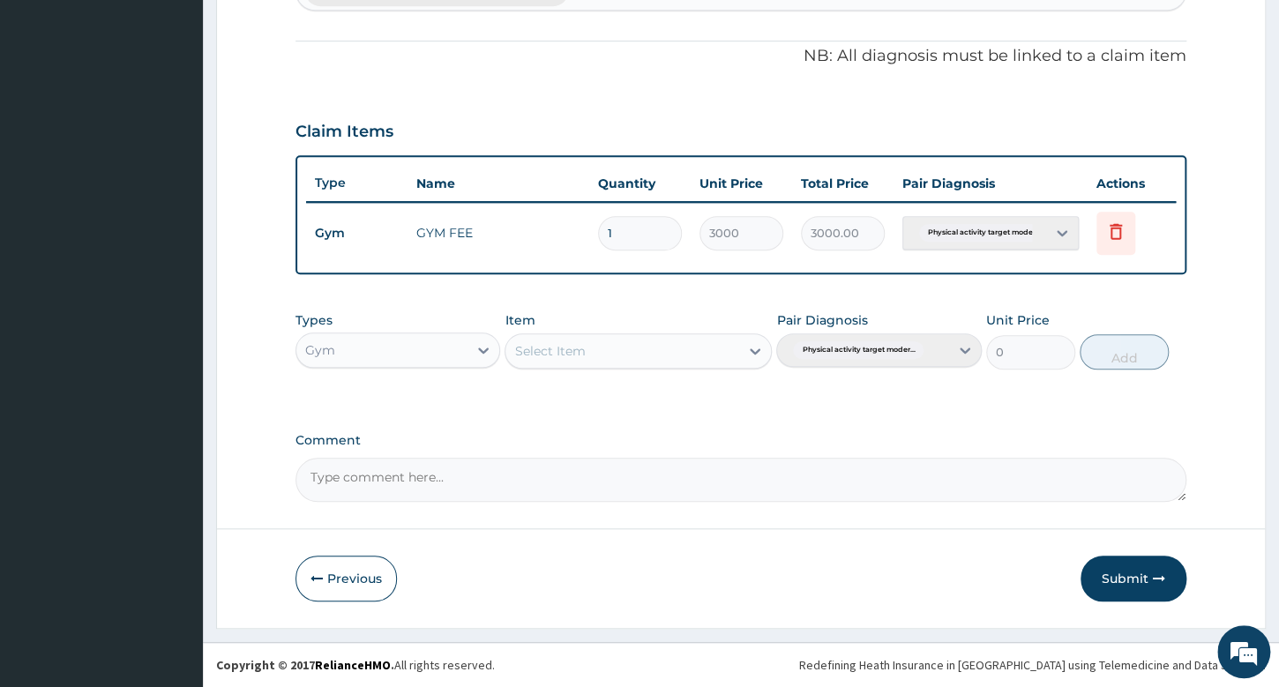
scroll to position [513, 0]
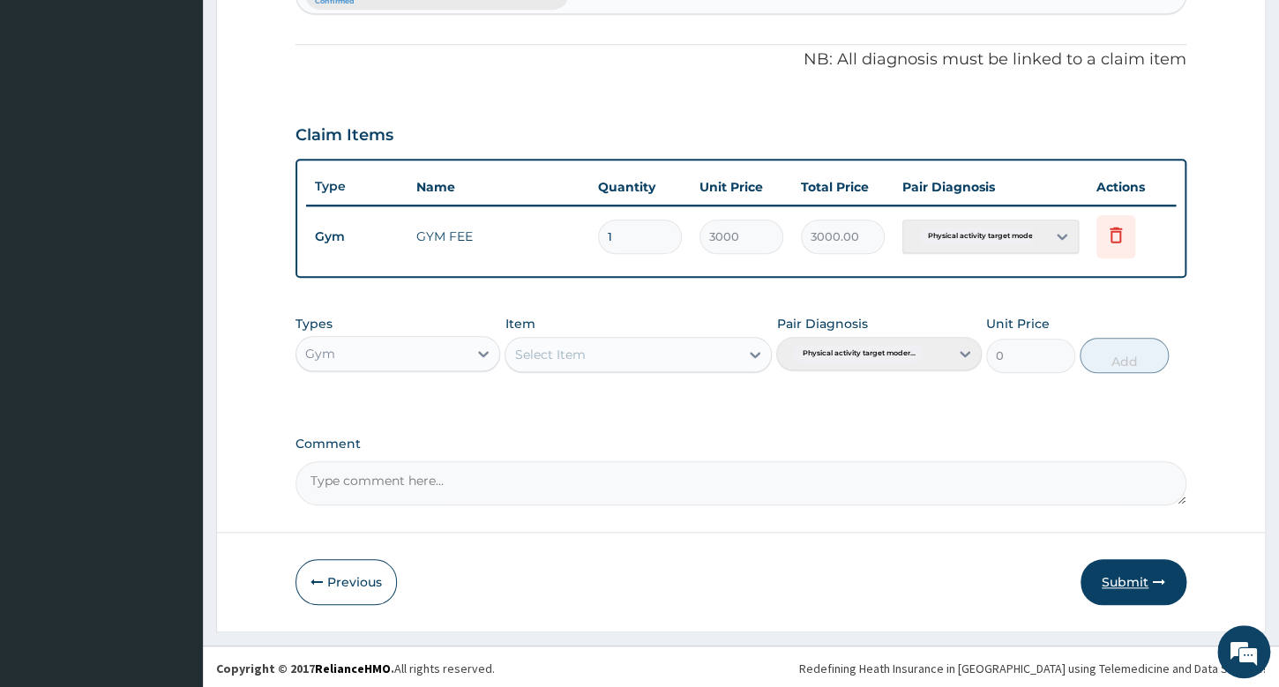
click at [1142, 584] on button "Submit" at bounding box center [1134, 582] width 106 height 46
